Goal: Entertainment & Leisure: Consume media (video, audio)

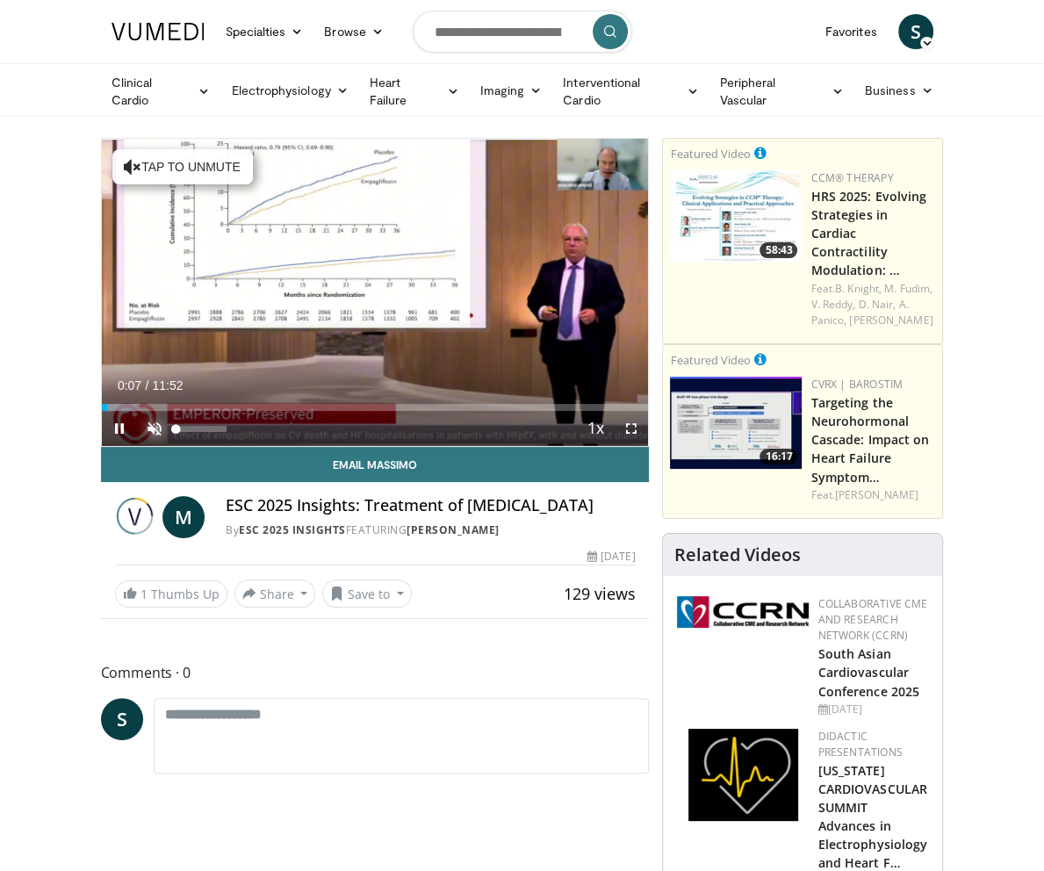
click at [137, 446] on span "Video Player" at bounding box center [154, 428] width 35 height 35
